Goal: Task Accomplishment & Management: Use online tool/utility

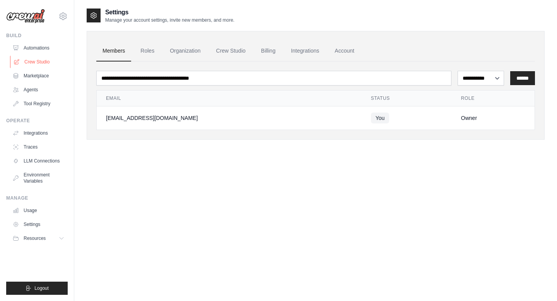
click at [39, 64] on link "Crew Studio" at bounding box center [39, 62] width 58 height 12
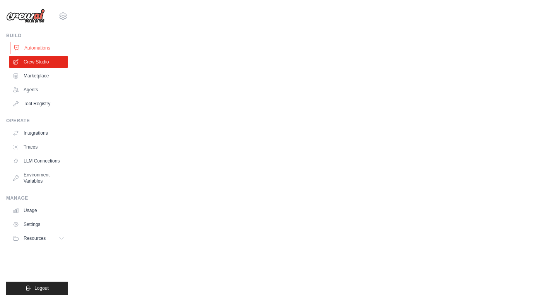
click at [37, 46] on link "Automations" at bounding box center [39, 48] width 58 height 12
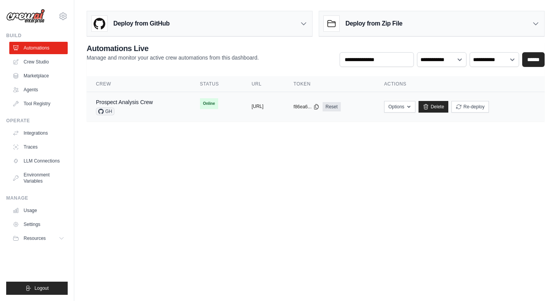
click at [252, 105] on button "[URL]" at bounding box center [258, 106] width 12 height 6
click at [141, 103] on link "Prospect Analysis Crew" at bounding box center [124, 102] width 57 height 6
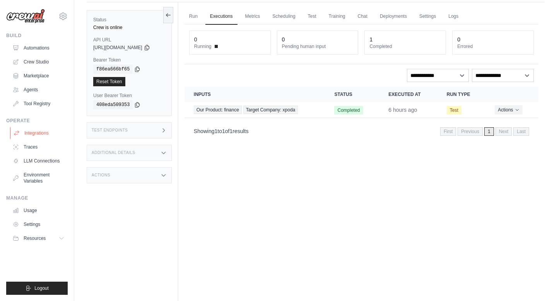
scroll to position [27, 0]
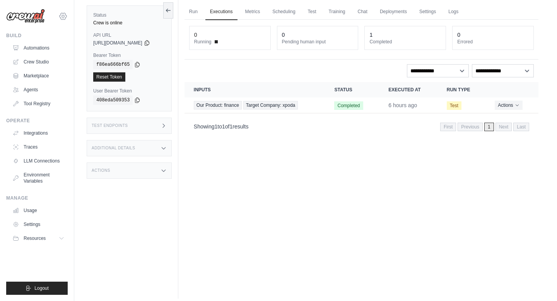
click at [64, 19] on icon at bounding box center [62, 16] width 9 height 9
